Goal: Task Accomplishment & Management: Manage account settings

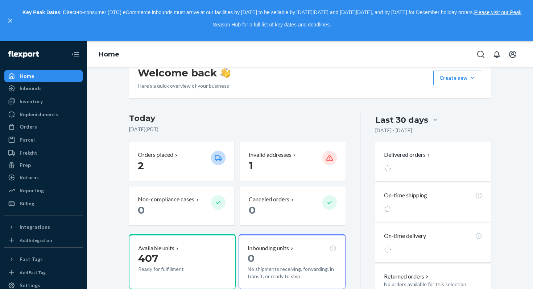
scroll to position [117, 0]
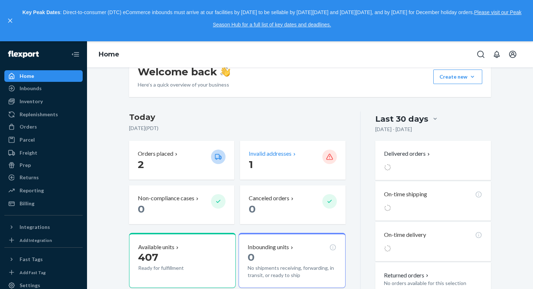
click at [332, 150] on div at bounding box center [329, 157] width 15 height 15
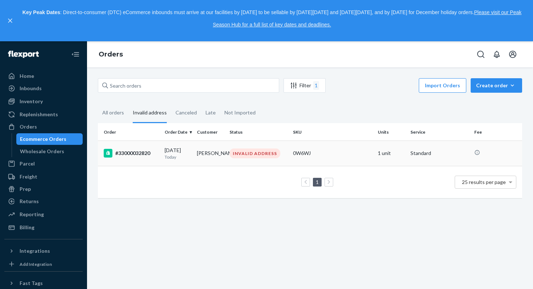
click at [133, 153] on div "#33000032820" at bounding box center [131, 153] width 55 height 9
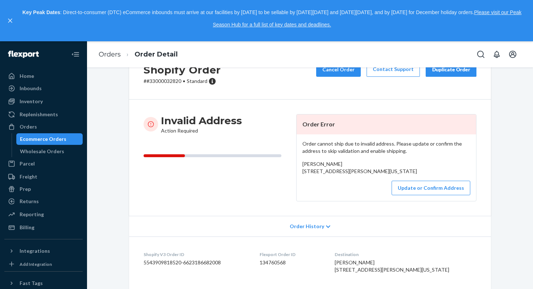
scroll to position [37, 0]
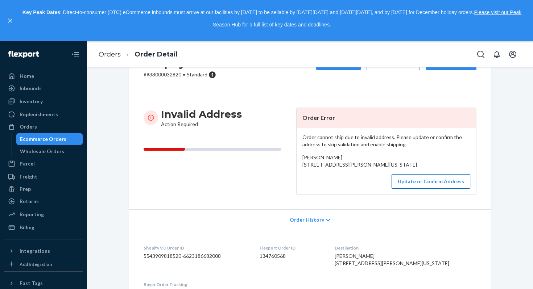
click at [408, 189] on button "Update or Confirm Address" at bounding box center [431, 181] width 79 height 15
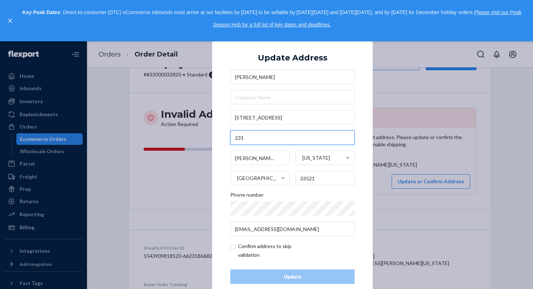
click at [262, 141] on input "231" at bounding box center [292, 138] width 124 height 15
paste input "P.O. Box is"
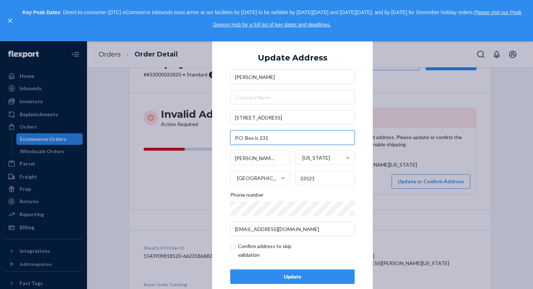
click at [258, 140] on input "P.O. Box is 231" at bounding box center [292, 138] width 124 height 15
type input "P.O. Box 231"
click at [273, 134] on input "P.O. Box 231" at bounding box center [292, 138] width 124 height 15
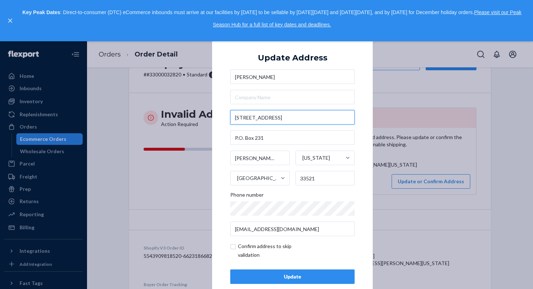
click at [272, 114] on input "[STREET_ADDRESS]" at bounding box center [292, 117] width 124 height 15
paste input "P.O. Box 231"
type input "P.O. Box 231"
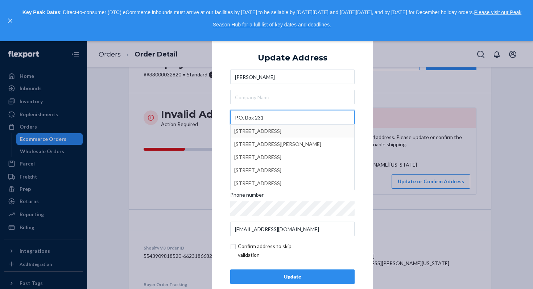
click at [279, 121] on input "P.O. Box 231" at bounding box center [292, 117] width 124 height 15
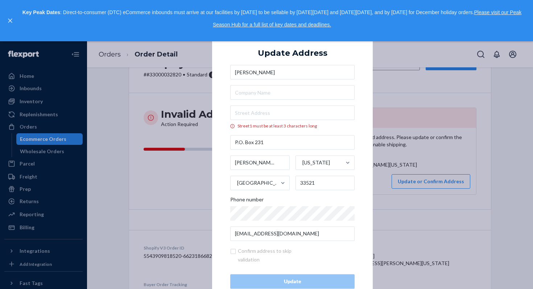
click at [182, 142] on div "× Update Address [PERSON_NAME][GEOGRAPHIC_DATA] must be at least 3 characters l…" at bounding box center [266, 165] width 533 height 248
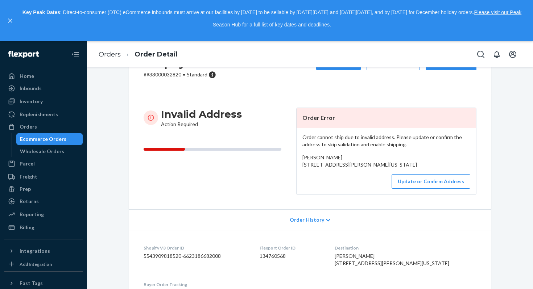
scroll to position [41, 0]
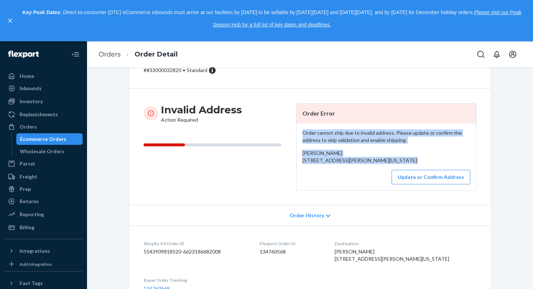
copy div "Order cannot ship due to invalid address. Please update or confirm the address …"
drag, startPoint x: 322, startPoint y: 189, endPoint x: 303, endPoint y: 129, distance: 63.1
click at [303, 129] on div "Order cannot ship due to invalid address. Please update or confirm the address …" at bounding box center [386, 157] width 179 height 67
click at [420, 185] on button "Update or Confirm Address" at bounding box center [431, 177] width 79 height 15
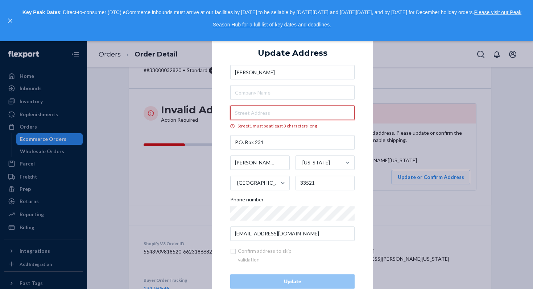
click at [256, 112] on input "Street1 must be at least 3 characters long" at bounding box center [292, 113] width 124 height 15
paste input "[STREET_ADDRESS]"
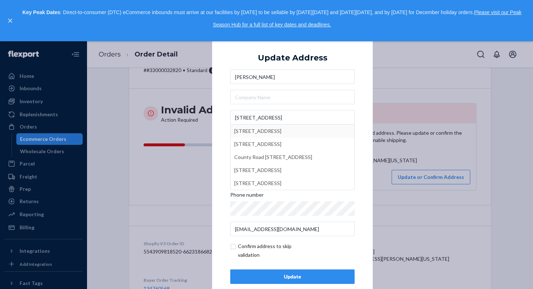
click at [224, 115] on div "× Update Address Kenzo Kenzo [STREET_ADDRESS] [STREET_ADDRESS] [STREET_ADDRESS]…" at bounding box center [292, 165] width 161 height 274
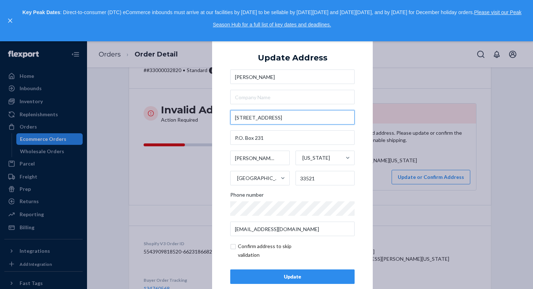
drag, startPoint x: 297, startPoint y: 118, endPoint x: 232, endPoint y: 116, distance: 64.2
click at [232, 116] on input "[STREET_ADDRESS]" at bounding box center [292, 117] width 124 height 15
paste input "[STREET_ADDRESS]"
type input "[STREET_ADDRESS]"
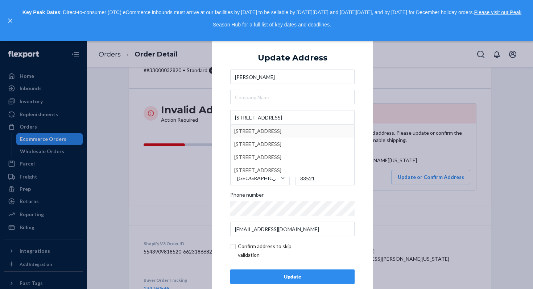
click at [219, 130] on div "× Update Address [PERSON_NAME] [STREET_ADDRESS] [STREET_ADDRESS] [STREET_ADDRES…" at bounding box center [292, 165] width 161 height 274
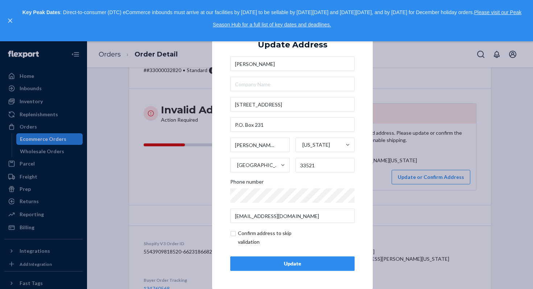
click at [256, 258] on button "Update" at bounding box center [292, 264] width 124 height 15
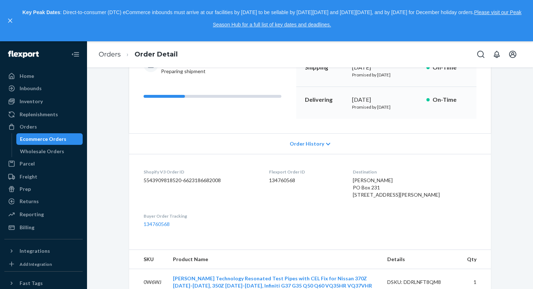
scroll to position [119, 0]
